Goal: Information Seeking & Learning: Understand process/instructions

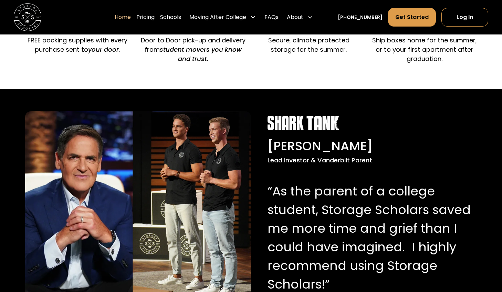
scroll to position [585, 0]
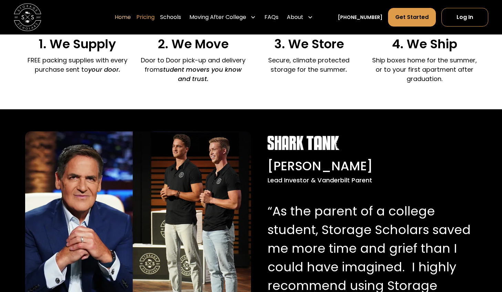
click at [151, 13] on link "Pricing" at bounding box center [145, 17] width 18 height 19
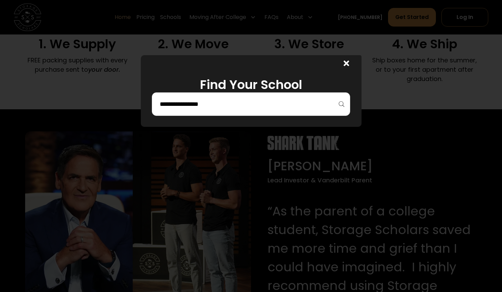
click at [298, 104] on input "search" at bounding box center [251, 104] width 184 height 12
click at [0, 0] on link at bounding box center [0, 0] width 0 height 0
click at [237, 109] on input "search" at bounding box center [251, 104] width 184 height 12
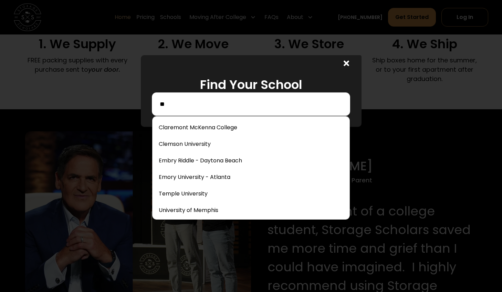
type input "**"
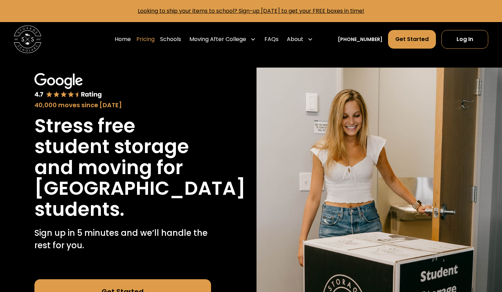
click at [153, 37] on link "Pricing" at bounding box center [145, 39] width 18 height 19
